Goal: Task Accomplishment & Management: Use online tool/utility

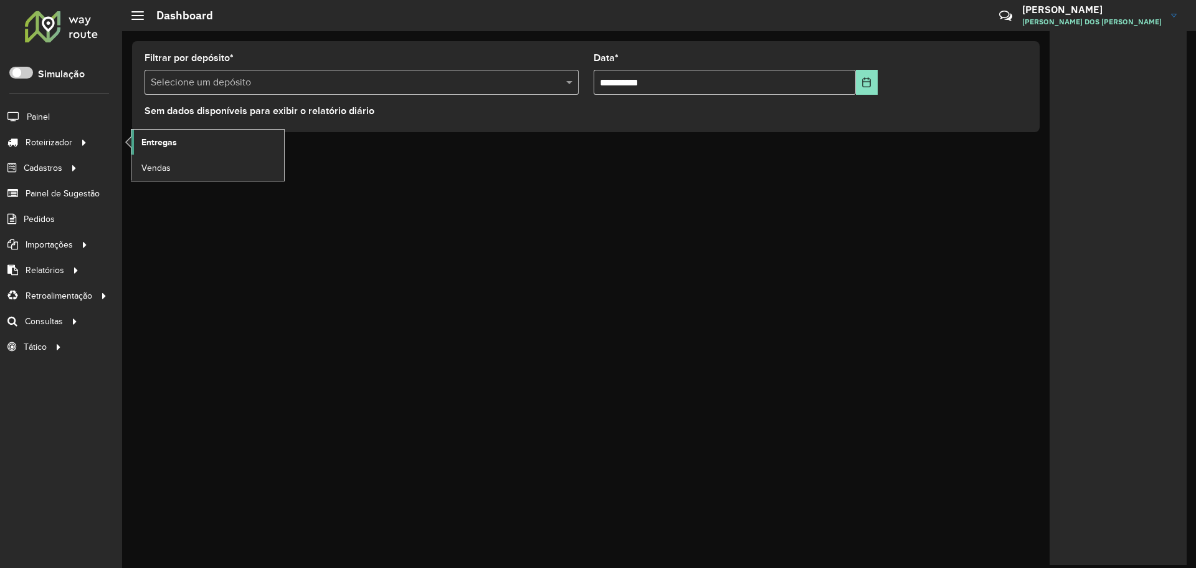
click at [174, 140] on span "Entregas" at bounding box center [159, 142] width 36 height 13
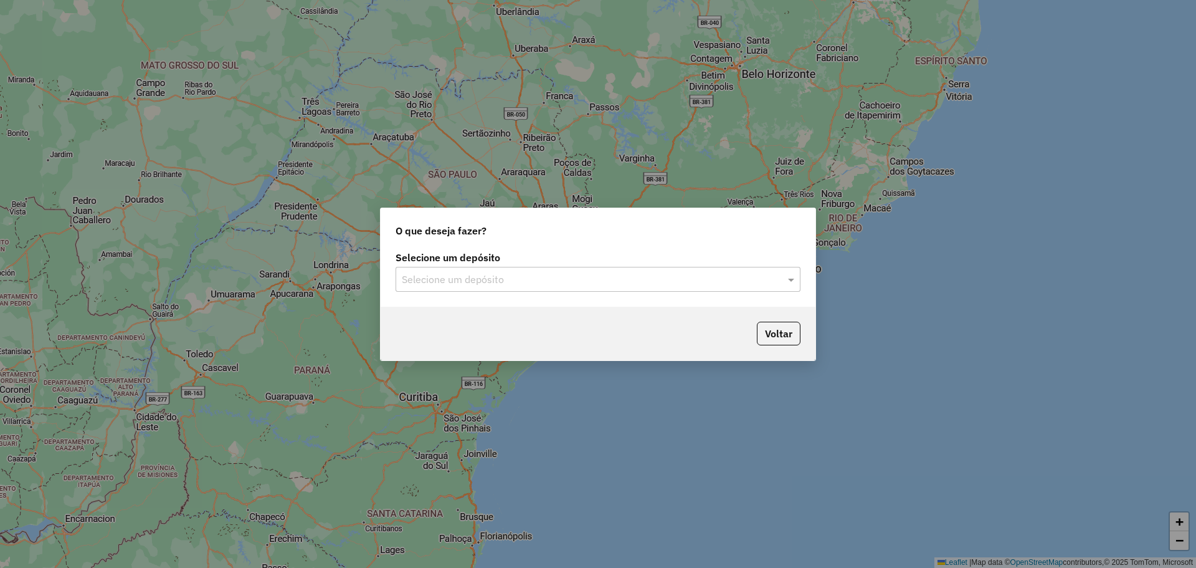
click at [412, 272] on input "text" at bounding box center [586, 279] width 368 height 15
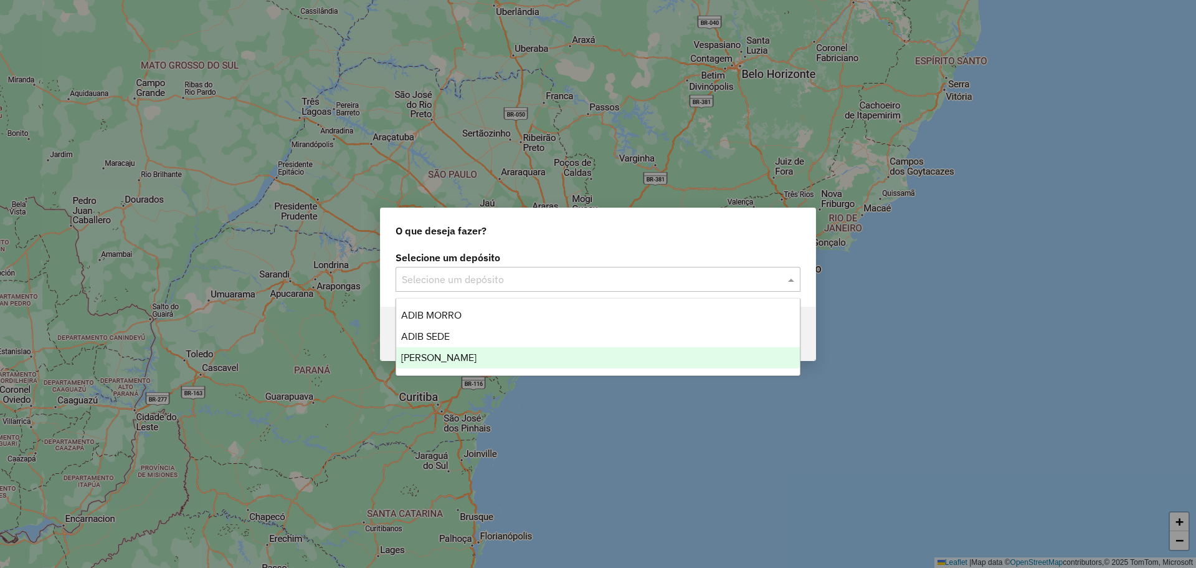
click at [452, 364] on div "Adib Vera Cruz" at bounding box center [598, 357] width 404 height 21
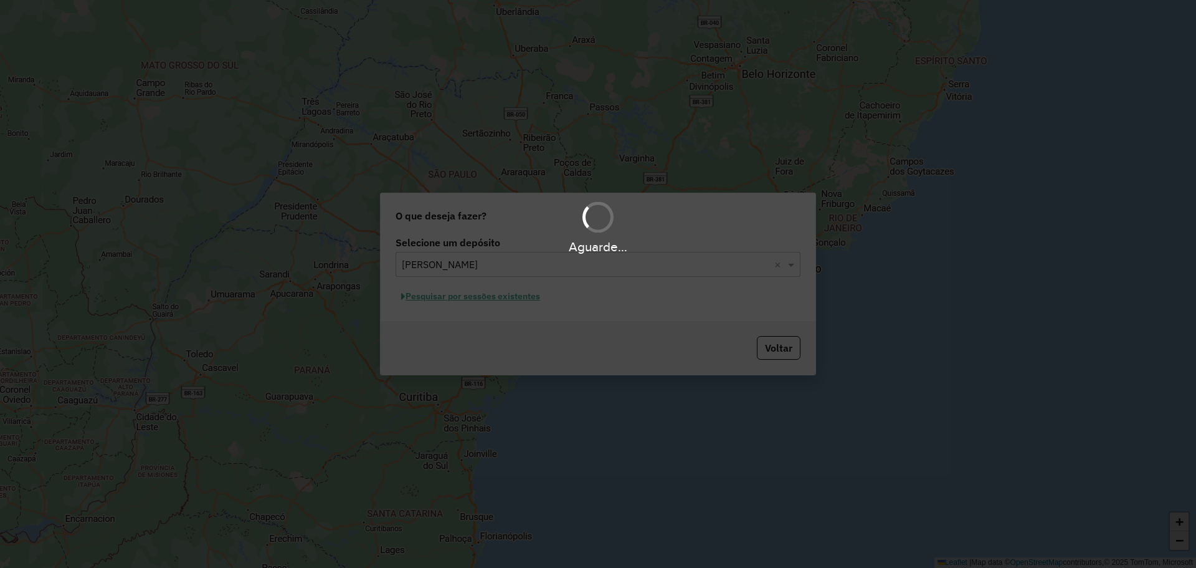
click at [464, 301] on hb-app "Aguarde... Pop-up bloqueado! Seu navegador bloqueou automáticamente a abertura …" at bounding box center [598, 284] width 1196 height 568
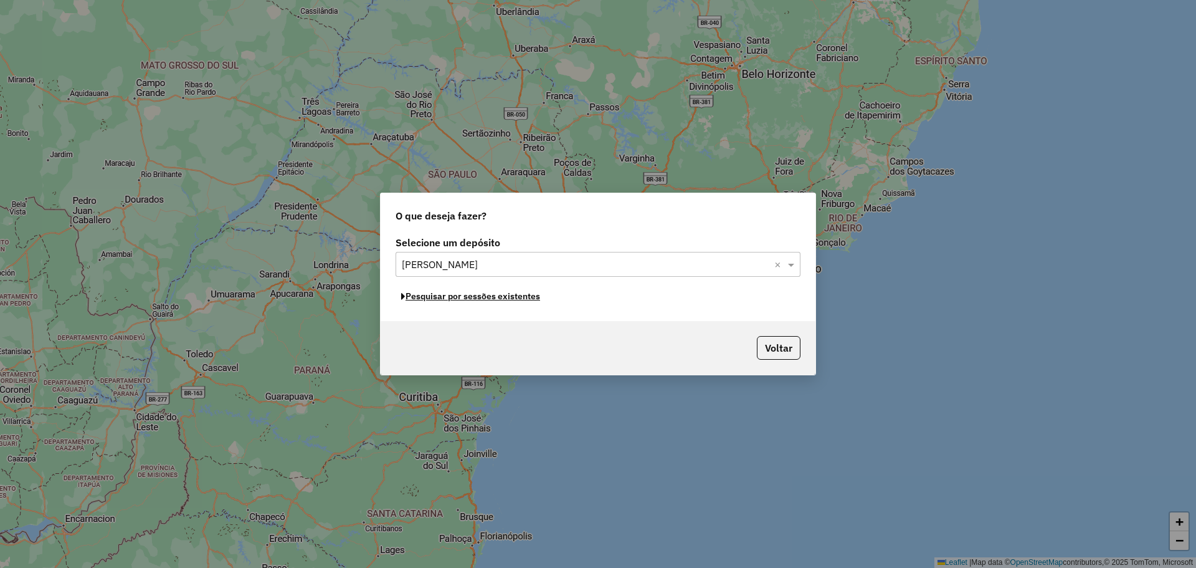
click at [464, 301] on button "Pesquisar por sessões existentes" at bounding box center [471, 296] width 150 height 19
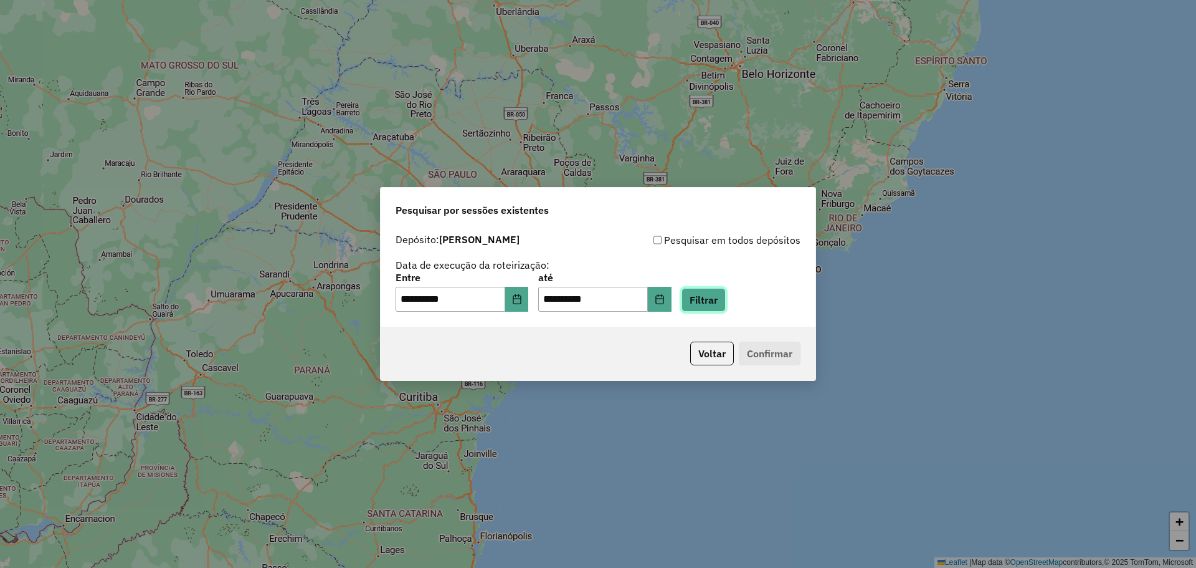
click at [712, 310] on button "Filtrar" at bounding box center [704, 300] width 44 height 24
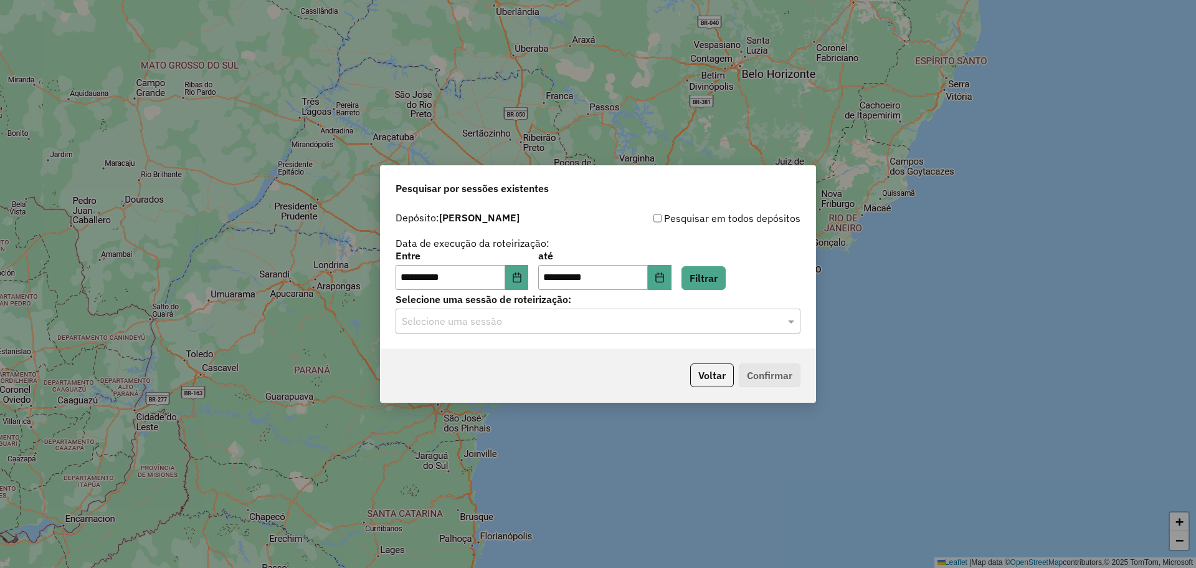
click at [529, 323] on input "text" at bounding box center [586, 321] width 368 height 15
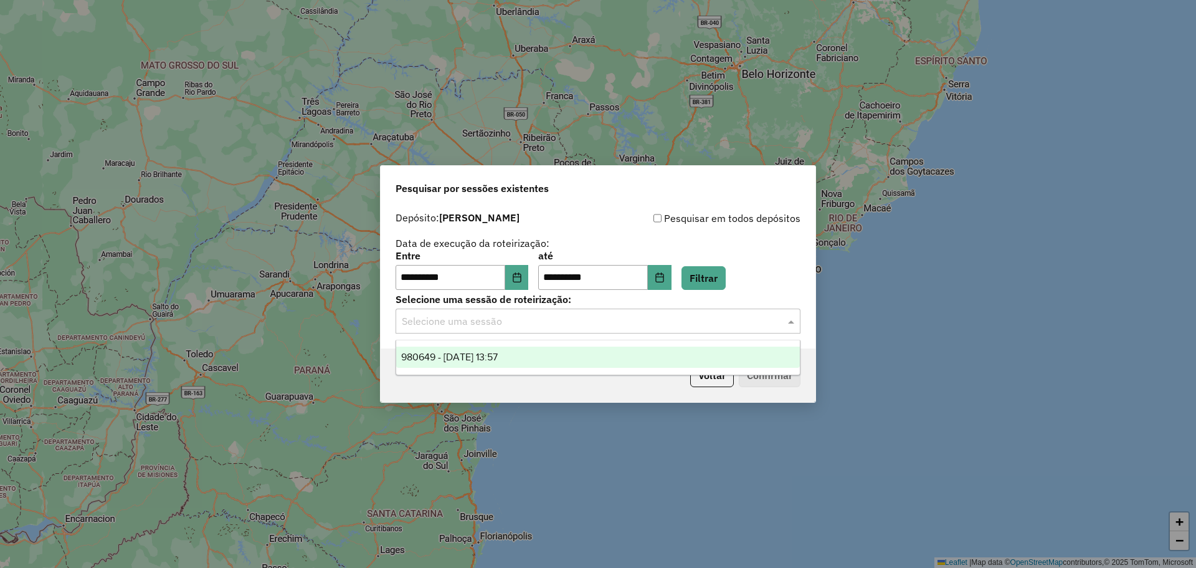
click at [498, 356] on span "980649 - 18/08/2025 13:57" at bounding box center [449, 356] width 97 height 11
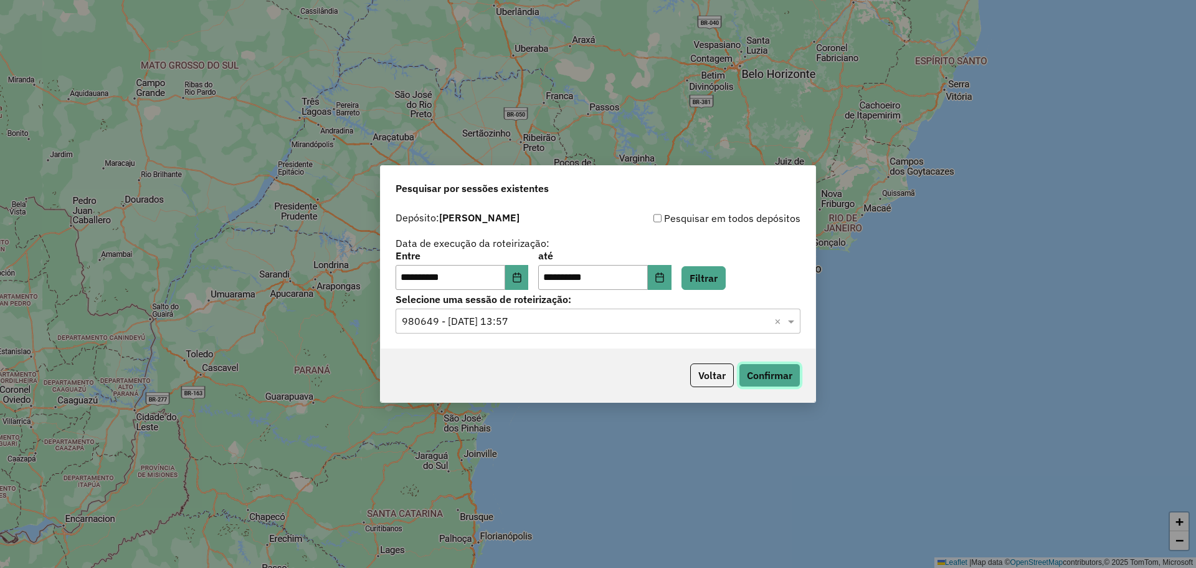
click at [773, 367] on button "Confirmar" at bounding box center [770, 375] width 62 height 24
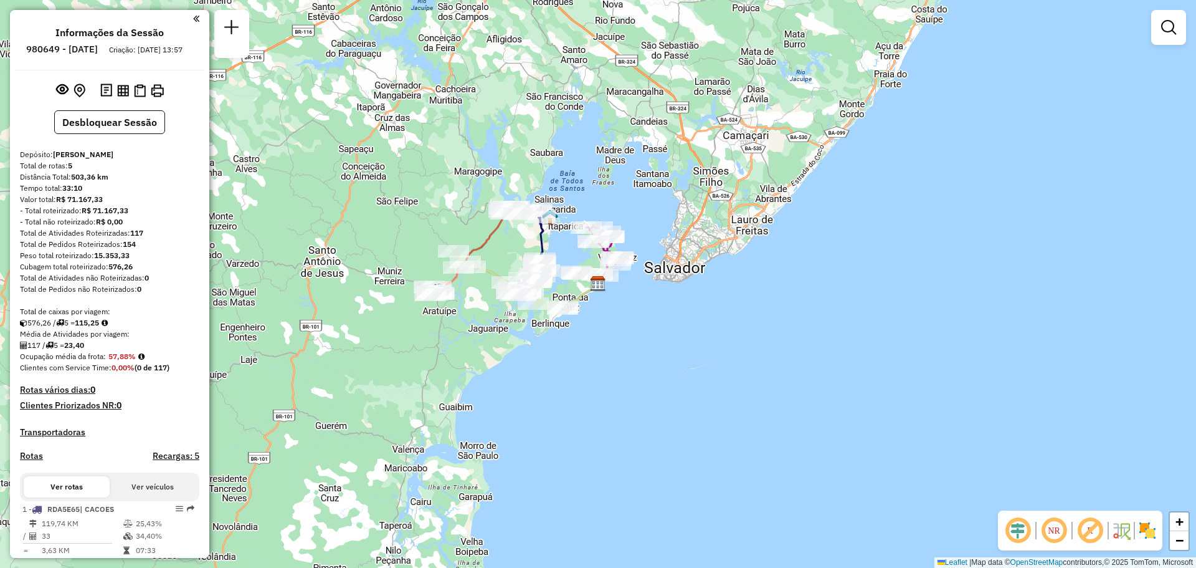
click at [405, 229] on div "Janela de atendimento Grade de atendimento Capacidade Transportadoras Veículos …" at bounding box center [598, 284] width 1196 height 568
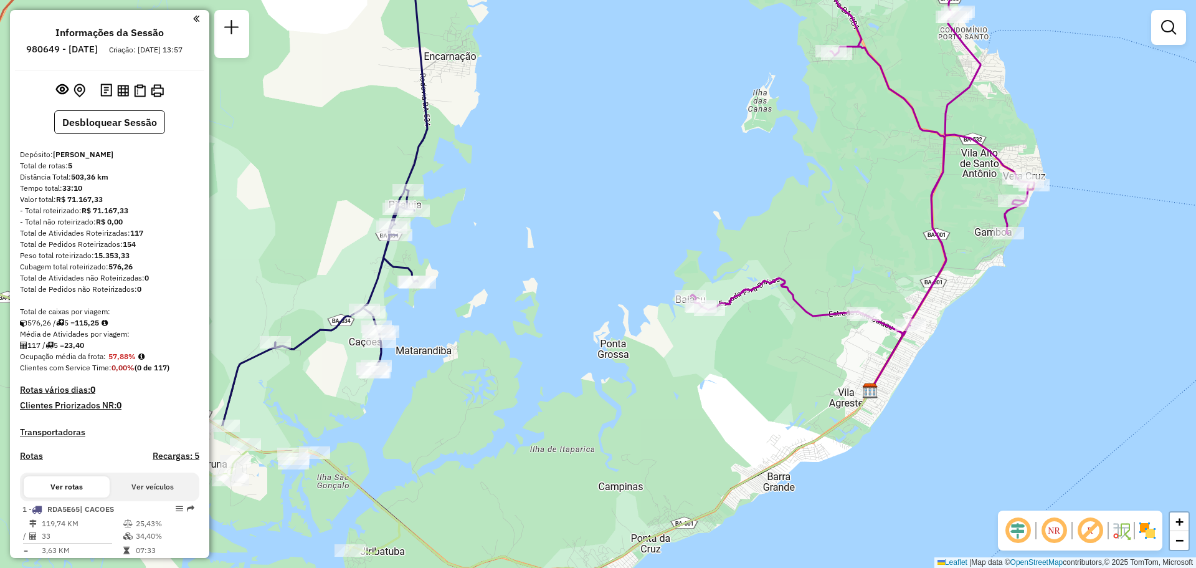
select select "**********"
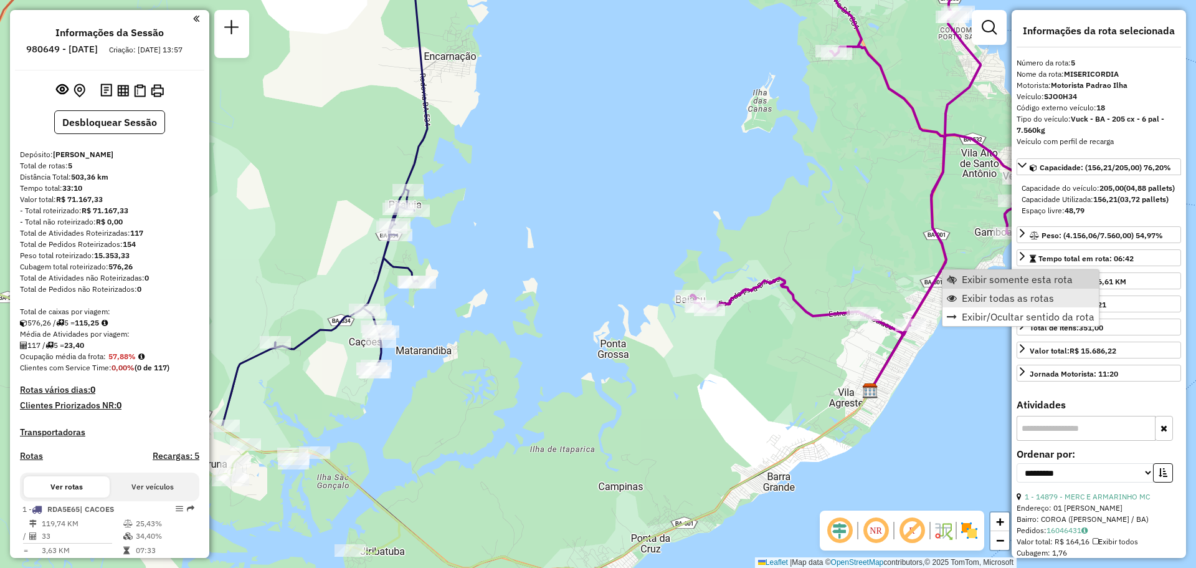
scroll to position [291, 0]
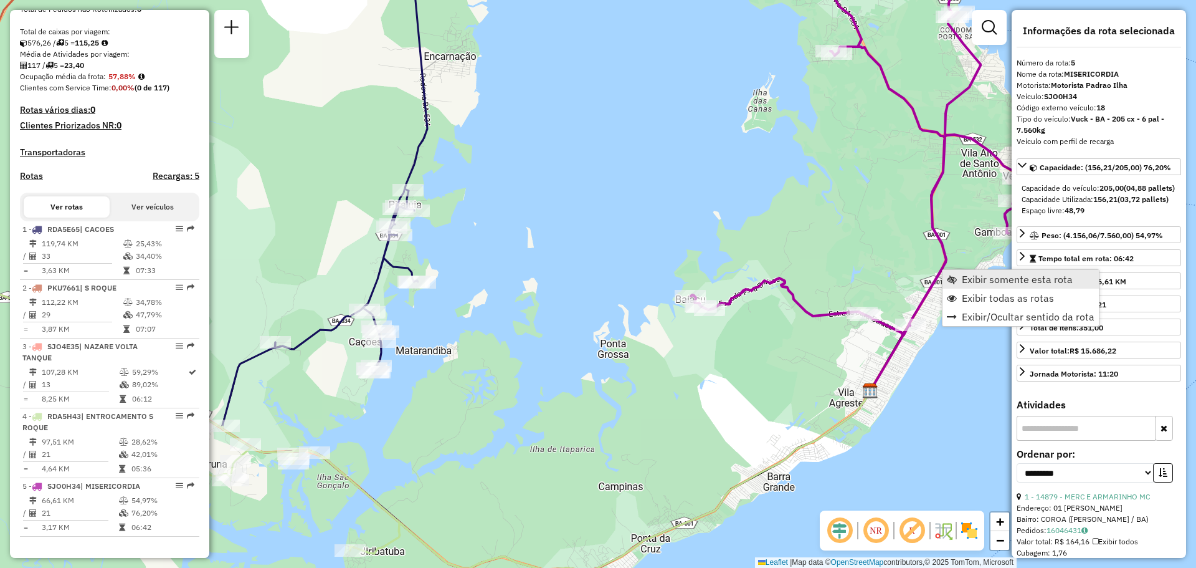
click at [989, 279] on span "Exibir somente esta rota" at bounding box center [1017, 279] width 111 height 10
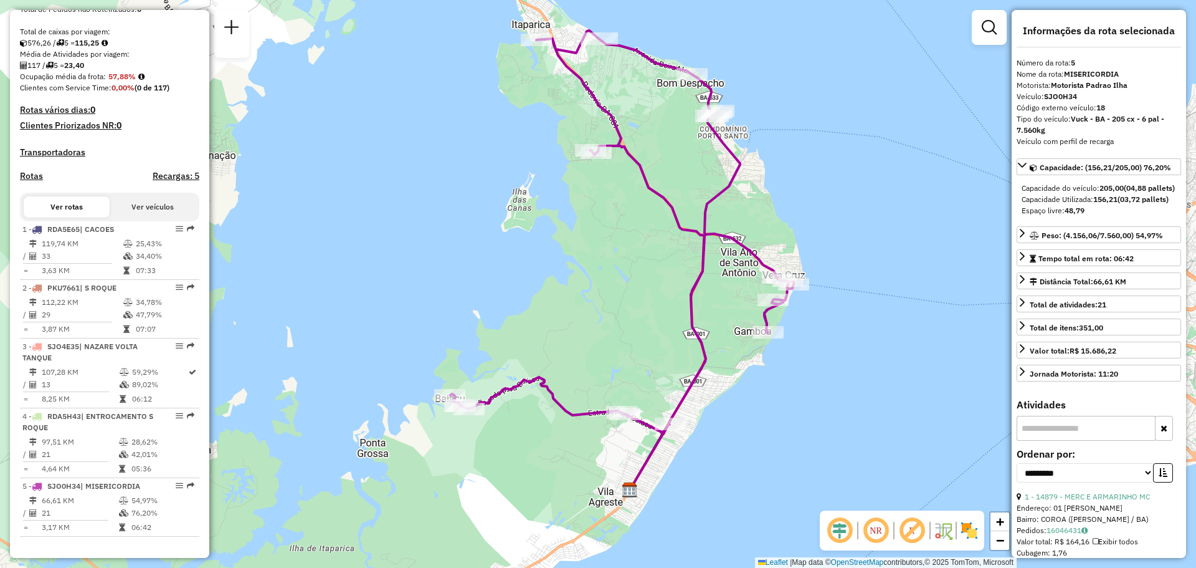
drag, startPoint x: 842, startPoint y: 187, endPoint x: 865, endPoint y: 163, distance: 33.5
click at [865, 163] on div "Janela de atendimento Grade de atendimento Capacidade Transportadoras Veículos …" at bounding box center [598, 284] width 1196 height 568
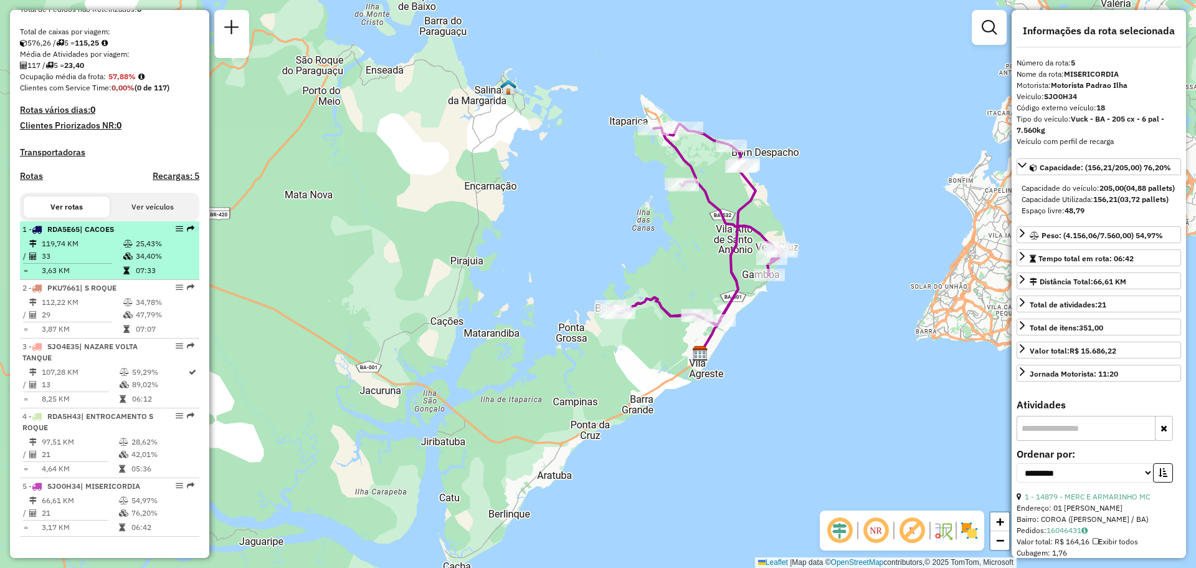
click at [92, 229] on span "| CACOES" at bounding box center [97, 228] width 34 height 9
